Goal: Task Accomplishment & Management: Manage account settings

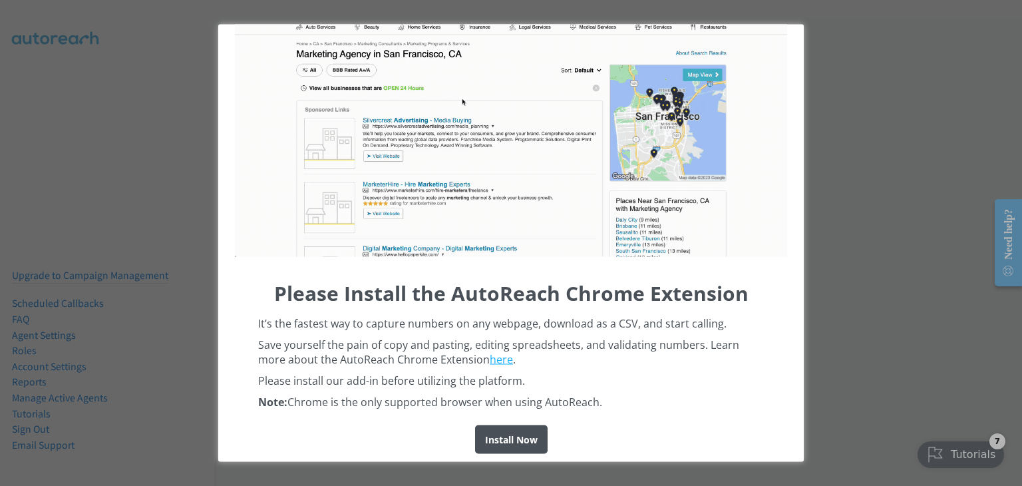
scroll to position [67, 0]
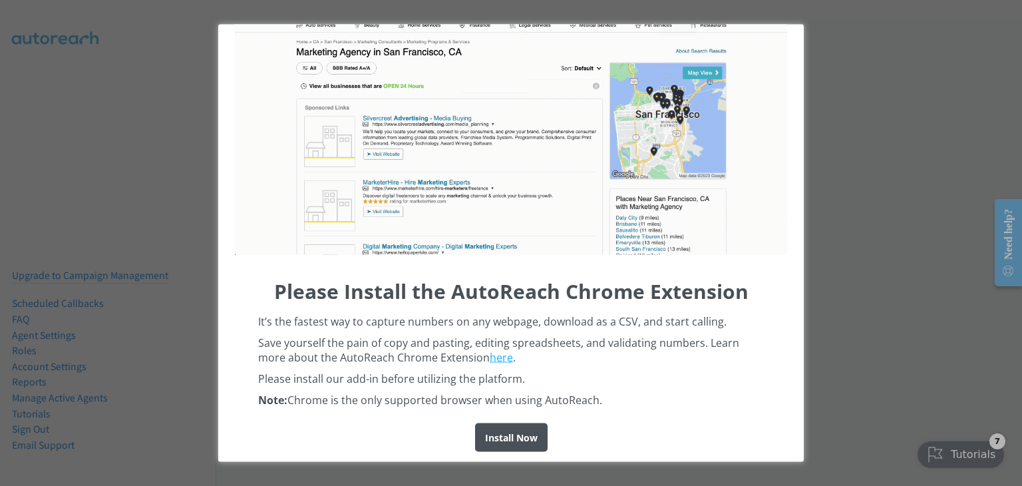
click at [881, 293] on div "Please Install the AutoReach Chrome Extension It’s the fastest way to capture n…" at bounding box center [511, 243] width 1022 height 486
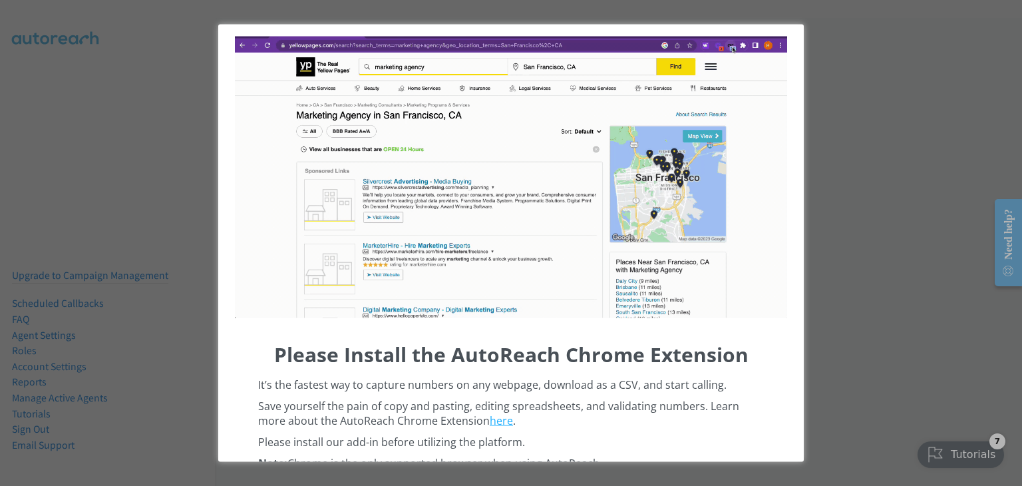
scroll to position [0, 0]
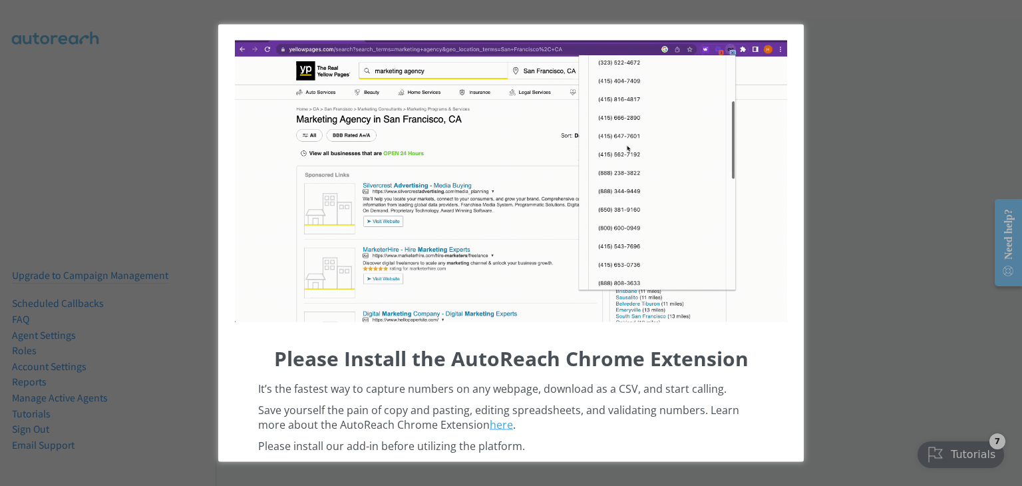
click at [867, 65] on div "Please Install the AutoReach Chrome Extension It’s the fastest way to capture n…" at bounding box center [511, 243] width 1022 height 486
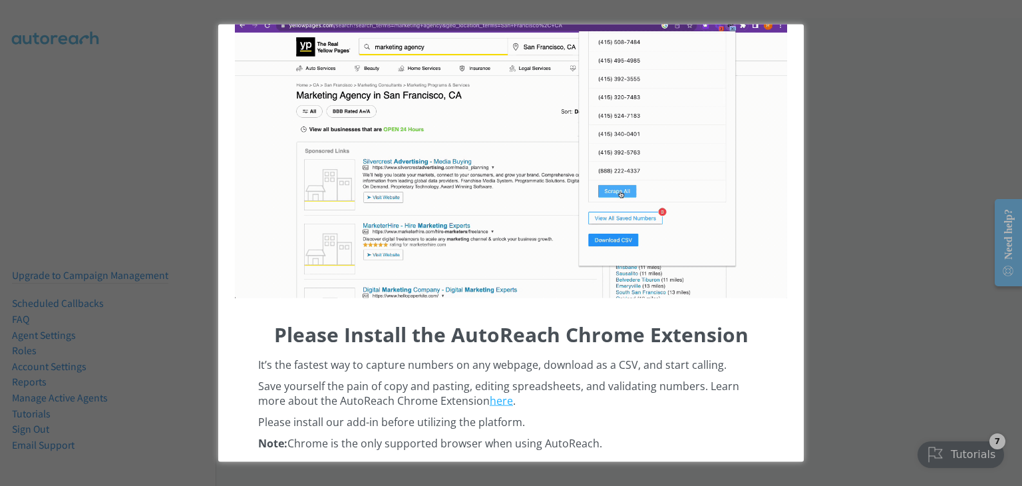
scroll to position [67, 0]
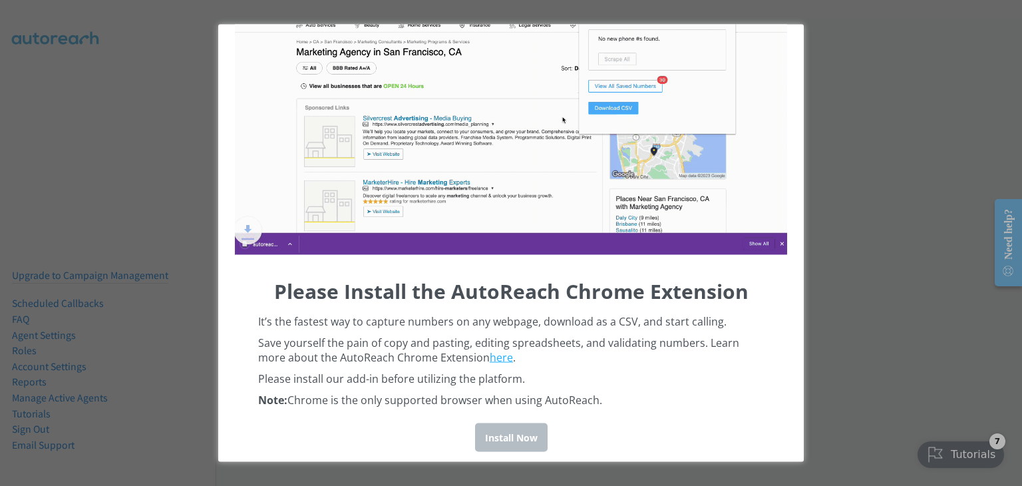
click at [499, 432] on div "Install Now" at bounding box center [511, 437] width 72 height 29
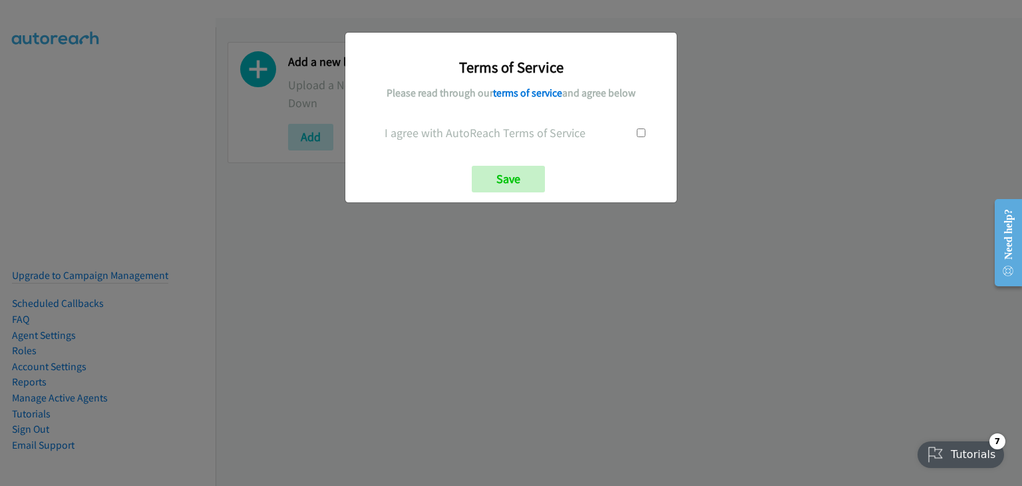
click at [644, 131] on input "checkbox" at bounding box center [641, 132] width 9 height 9
checkbox input "true"
click at [508, 176] on input "Save" at bounding box center [508, 179] width 73 height 27
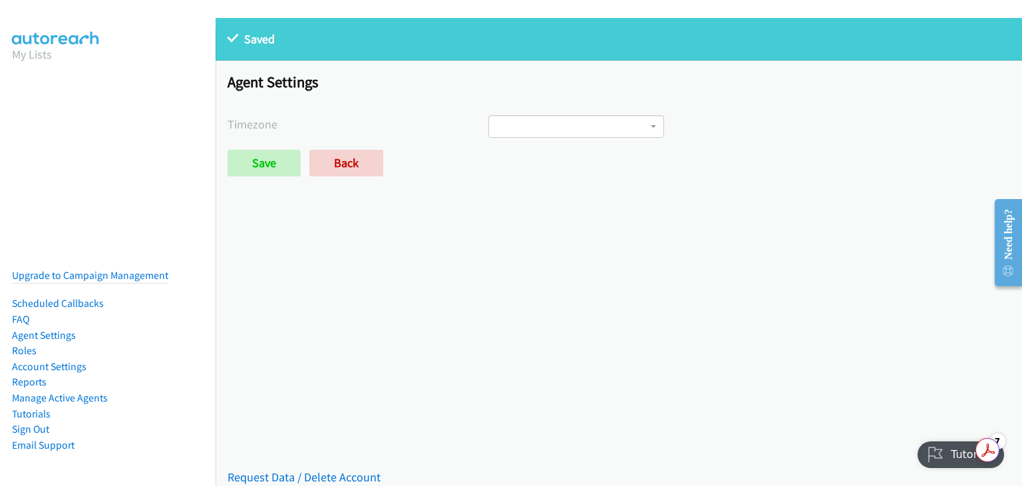
click at [620, 117] on span at bounding box center [576, 126] width 176 height 23
click at [735, 146] on div "Agent Settings Timezone International Date Line West American Samoa Midway Isla…" at bounding box center [618, 131] width 806 height 140
click at [597, 122] on span at bounding box center [576, 126] width 176 height 23
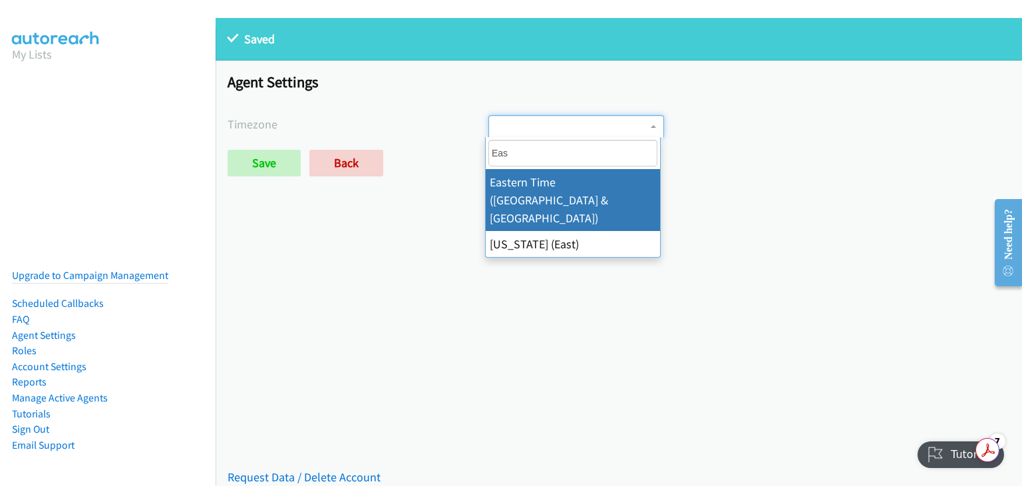
type input "Eas"
select select "Eastern Time (US & Canada)"
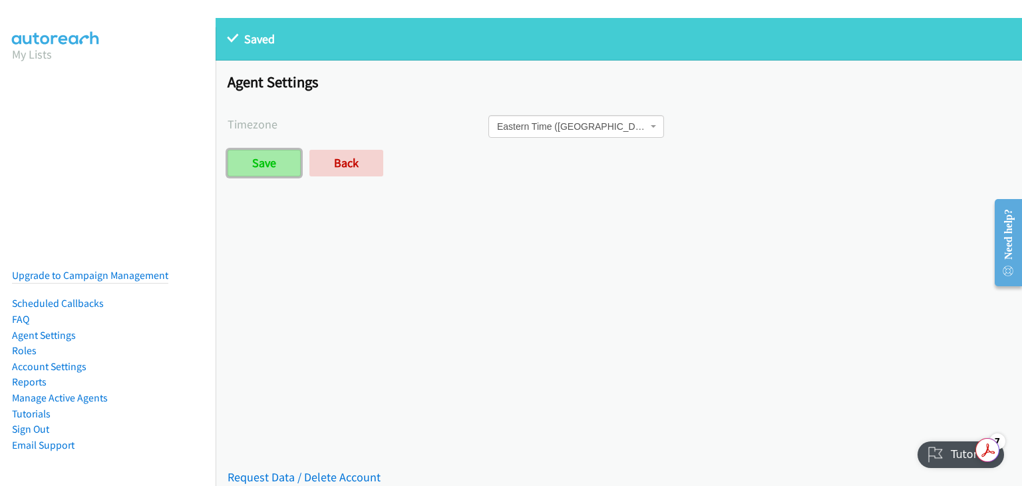
click at [248, 164] on input "Save" at bounding box center [263, 163] width 73 height 27
click at [942, 456] on div "Tutorials" at bounding box center [961, 454] width 88 height 27
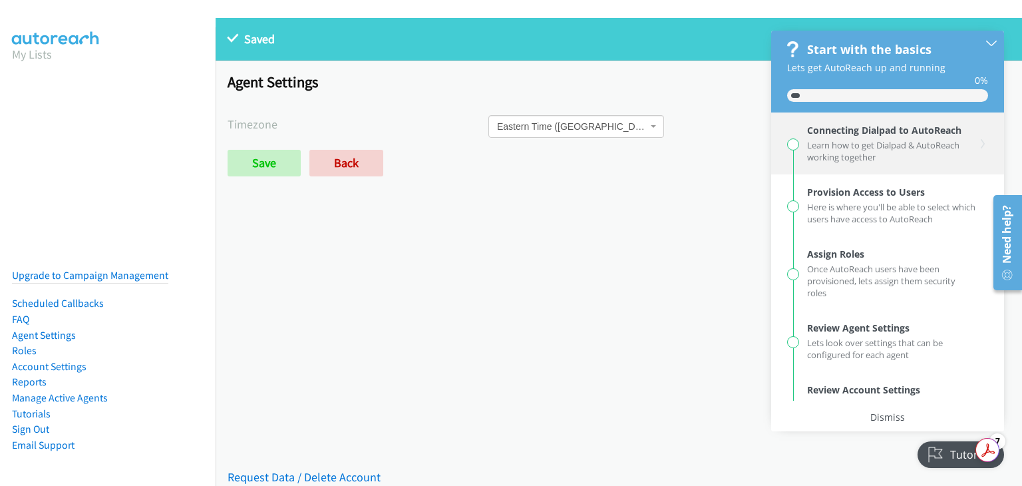
click at [846, 150] on div "Learn how to get Dialpad & AutoReach working together" at bounding box center [891, 149] width 169 height 27
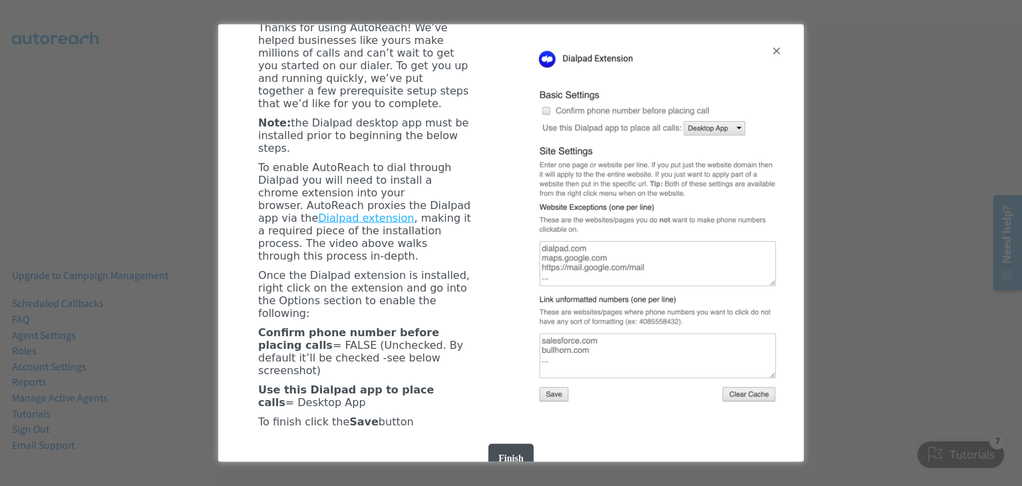
scroll to position [399, 0]
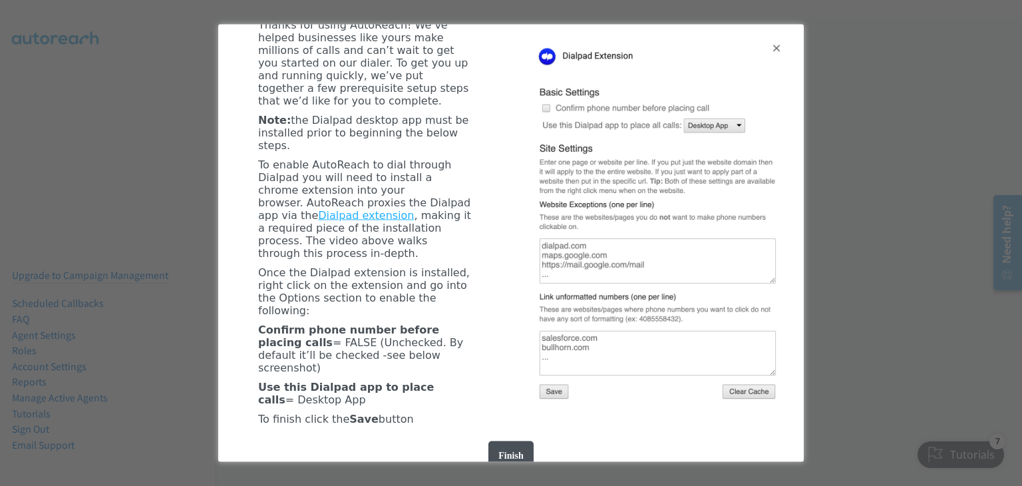
click at [543, 124] on img "entering modal" at bounding box center [656, 221] width 259 height 368
click at [414, 221] on link "Dialpad extension" at bounding box center [366, 214] width 96 height 13
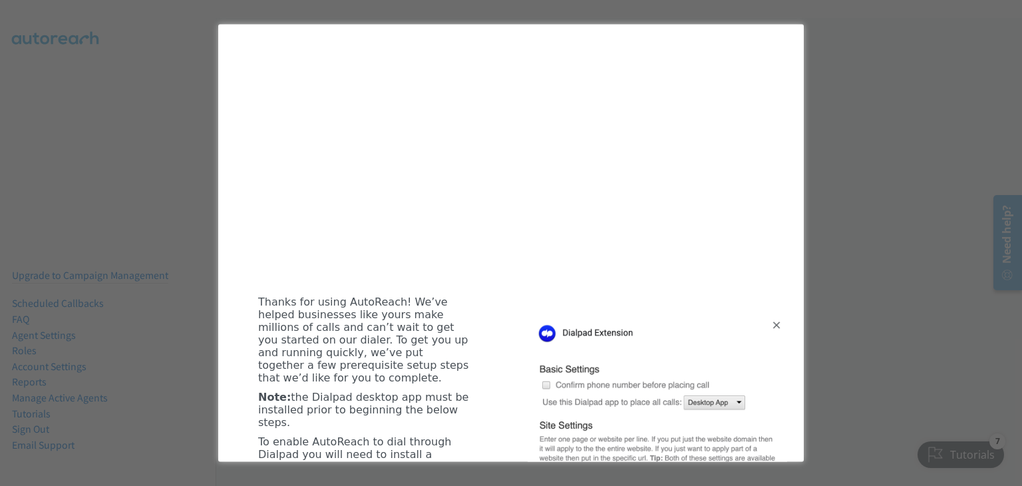
scroll to position [0, 0]
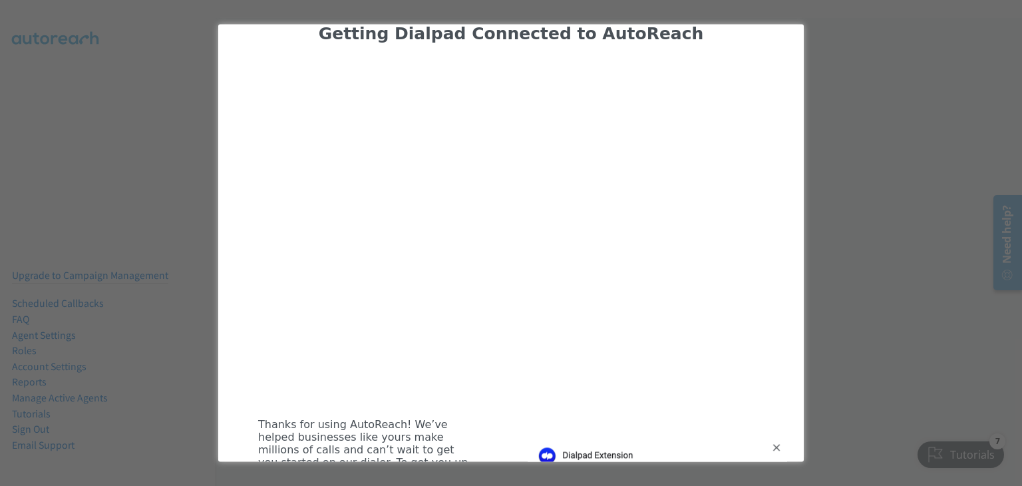
click at [875, 230] on div "Getting Dialpad Connected to AutoReach Thanks for using AutoReach! We’ve helped…" at bounding box center [511, 243] width 1022 height 486
click at [100, 159] on div "Getting Dialpad Connected to AutoReach Thanks for using AutoReach! We’ve helped…" at bounding box center [511, 243] width 1022 height 486
click at [862, 441] on div "Getting Dialpad Connected to AutoReach Thanks for using AutoReach! We’ve helped…" at bounding box center [511, 243] width 1022 height 486
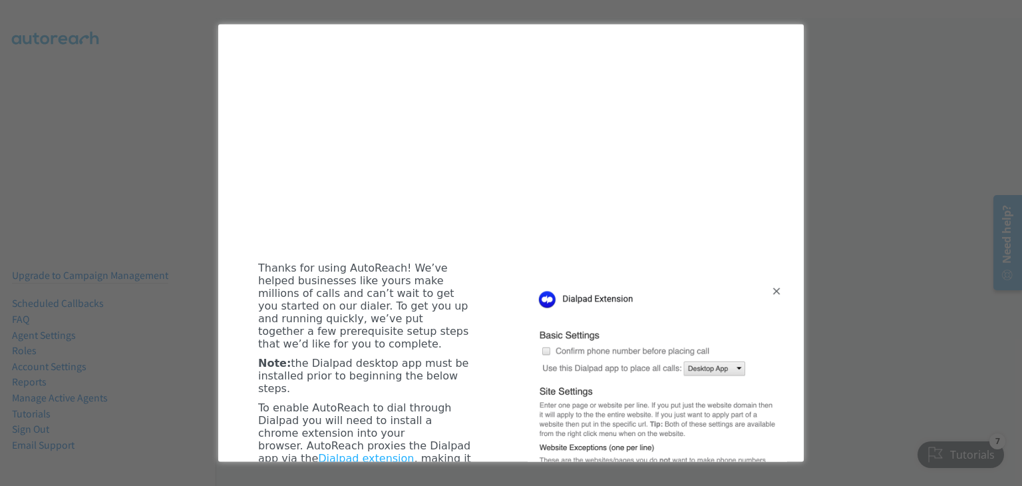
scroll to position [442, 0]
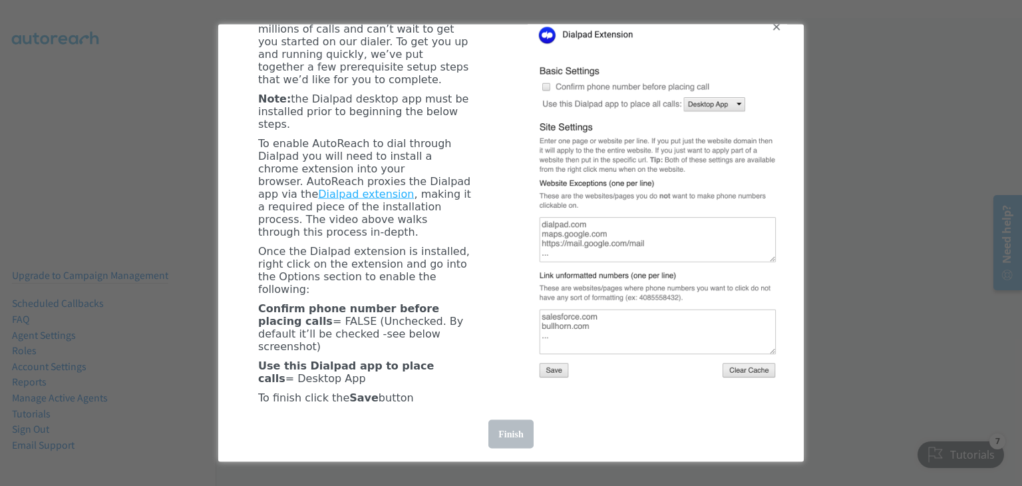
click at [504, 430] on div "Finish" at bounding box center [510, 433] width 45 height 29
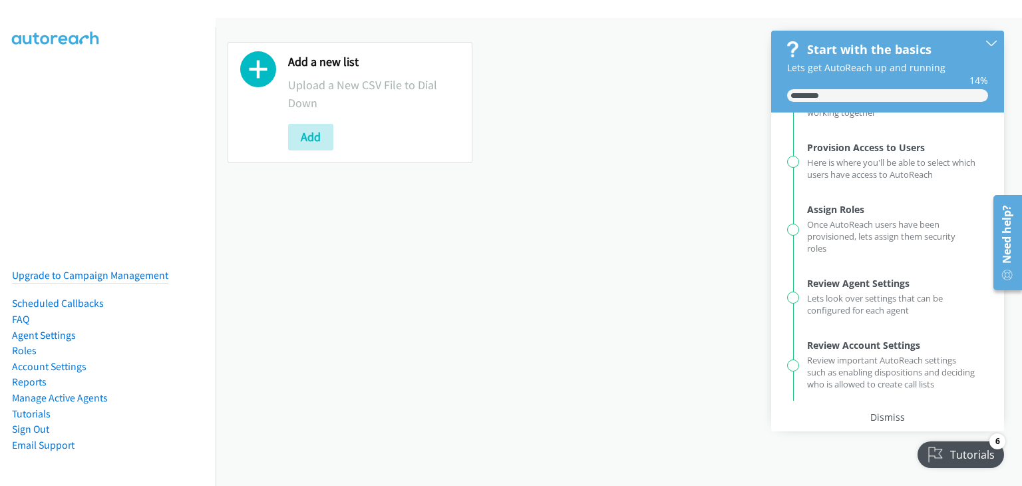
scroll to position [0, 0]
